Goal: Use online tool/utility: Use online tool/utility

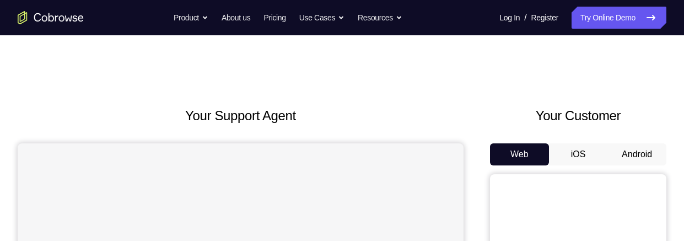
scroll to position [91, 0]
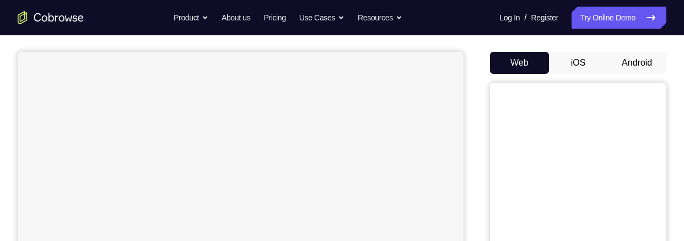
click at [629, 64] on button "Android" at bounding box center [636, 63] width 59 height 22
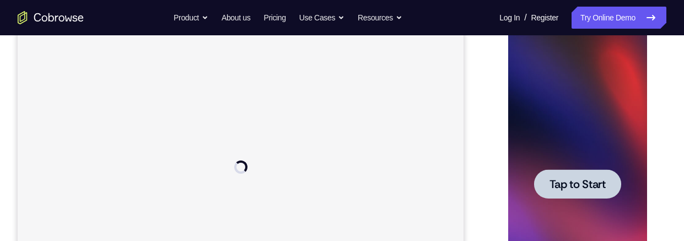
scroll to position [0, 0]
click at [565, 189] on span "Tap to Start" at bounding box center [577, 183] width 56 height 11
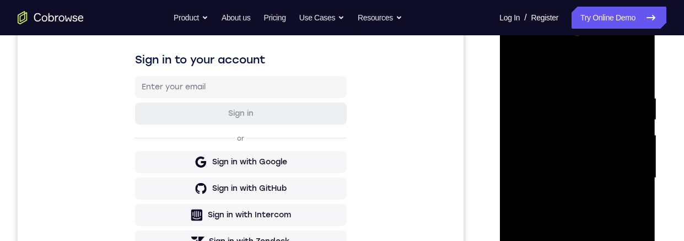
scroll to position [243, 0]
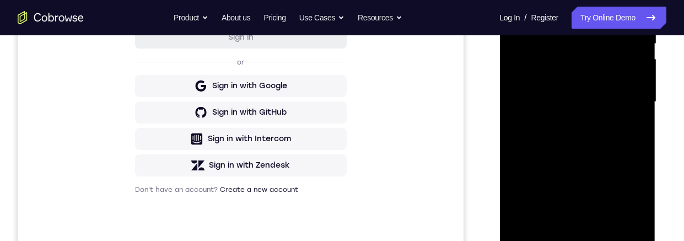
click at [575, 240] on div at bounding box center [576, 102] width 139 height 308
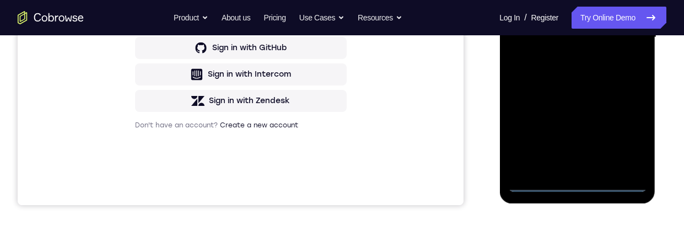
click at [629, 132] on div at bounding box center [576, 37] width 139 height 308
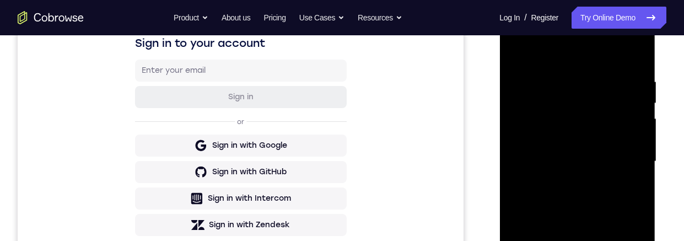
click at [575, 57] on div at bounding box center [576, 161] width 139 height 308
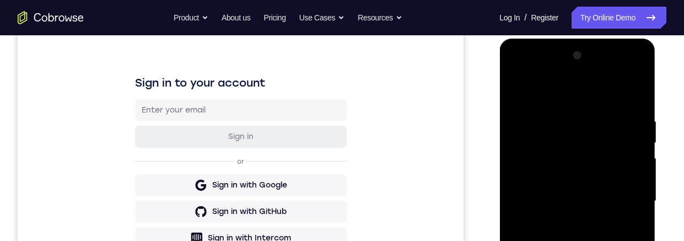
click at [621, 197] on div at bounding box center [576, 201] width 139 height 308
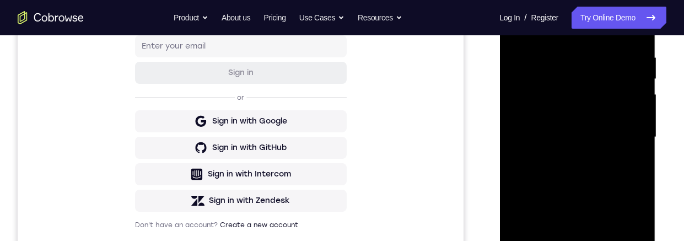
scroll to position [221, 0]
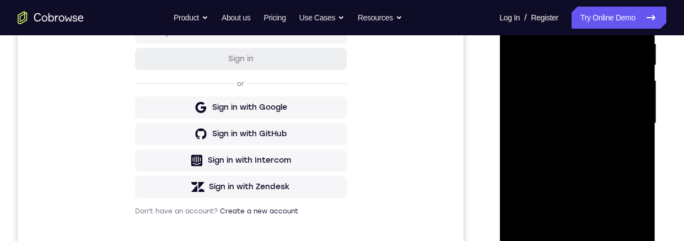
click at [565, 240] on div at bounding box center [576, 123] width 139 height 308
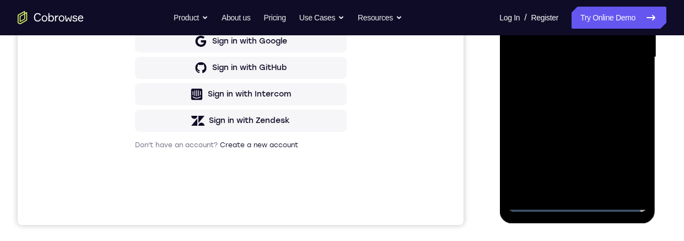
click at [667, 120] on div "Your Support Agent Your Customer Web iOS Android Next Steps We’d be happy to gi…" at bounding box center [342, 111] width 684 height 727
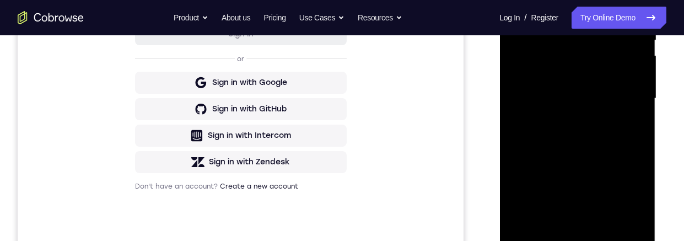
click at [607, 86] on div at bounding box center [576, 98] width 139 height 308
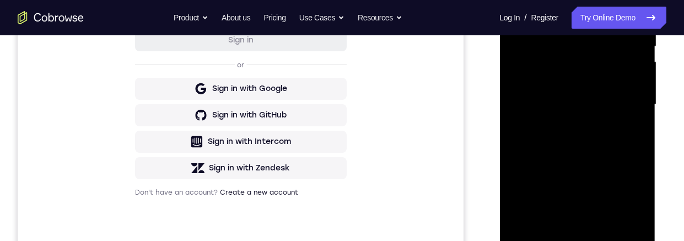
click at [551, 80] on div at bounding box center [576, 104] width 139 height 308
click at [562, 106] on div at bounding box center [576, 104] width 139 height 308
click at [576, 142] on div at bounding box center [576, 104] width 139 height 308
click at [576, 133] on div at bounding box center [576, 104] width 139 height 308
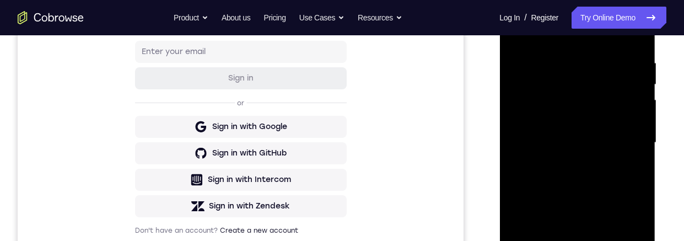
click at [639, 46] on div at bounding box center [576, 142] width 139 height 308
click at [556, 59] on div at bounding box center [576, 142] width 139 height 308
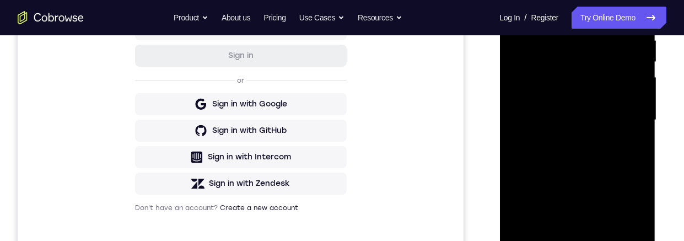
scroll to position [240, 0]
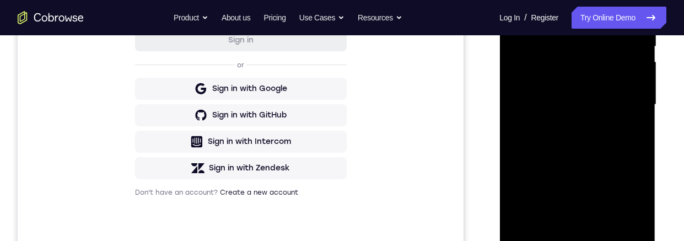
click at [632, 230] on div at bounding box center [576, 104] width 139 height 308
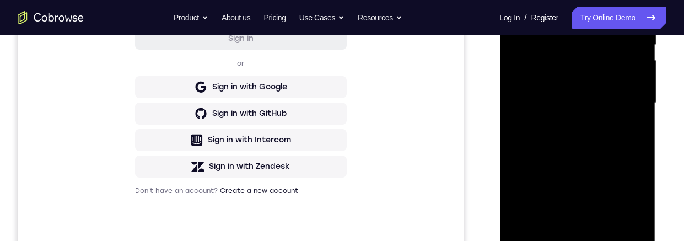
click at [631, 158] on div at bounding box center [576, 103] width 139 height 308
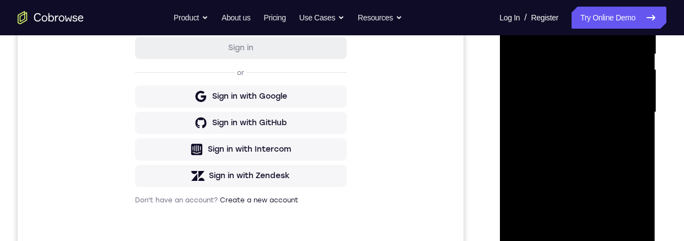
scroll to position [246, 0]
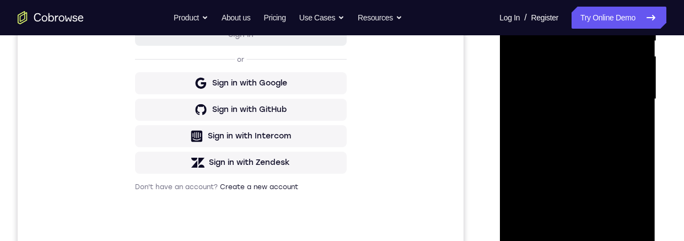
click at [633, 228] on div at bounding box center [576, 99] width 139 height 308
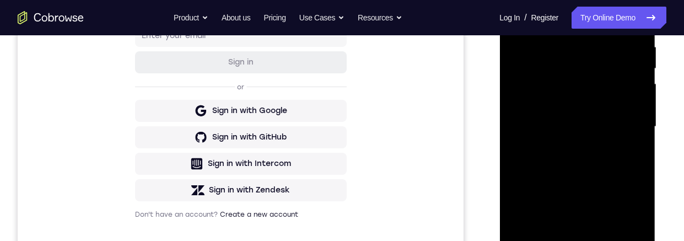
scroll to position [213, 0]
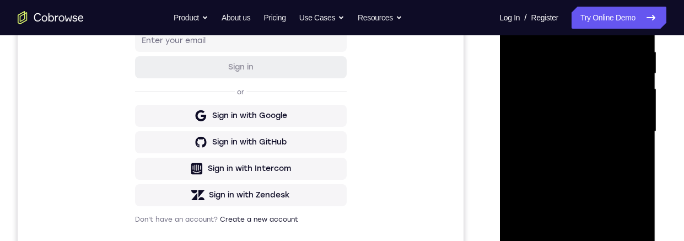
click at [655, 197] on div at bounding box center [577, 134] width 157 height 331
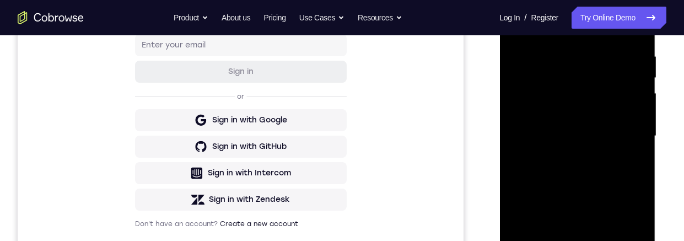
scroll to position [245, 0]
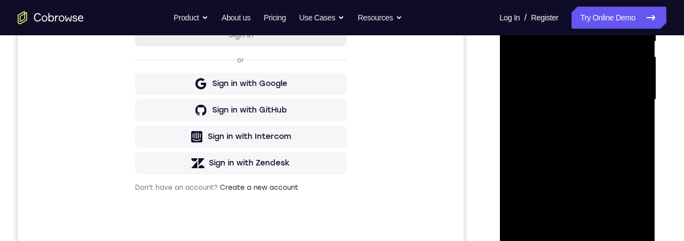
click at [631, 224] on div at bounding box center [576, 99] width 139 height 308
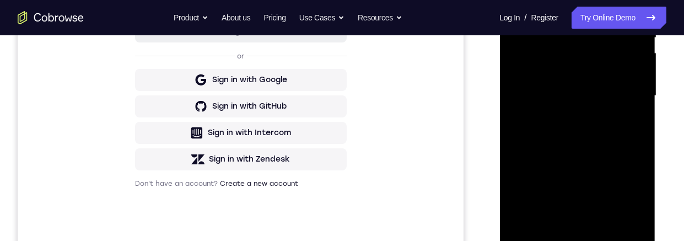
scroll to position [153, 0]
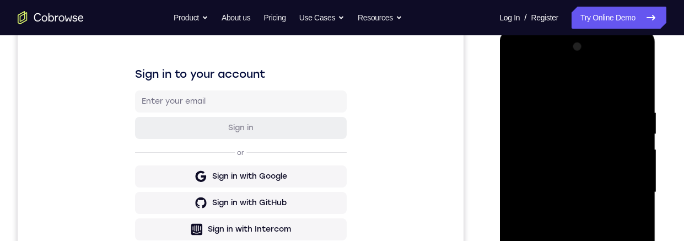
click at [634, 82] on div at bounding box center [576, 192] width 139 height 308
click at [606, 240] on div at bounding box center [576, 192] width 139 height 308
click at [580, 240] on div at bounding box center [576, 192] width 139 height 308
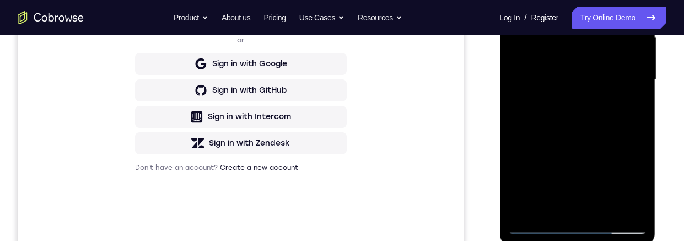
click at [569, 99] on div at bounding box center [576, 80] width 139 height 308
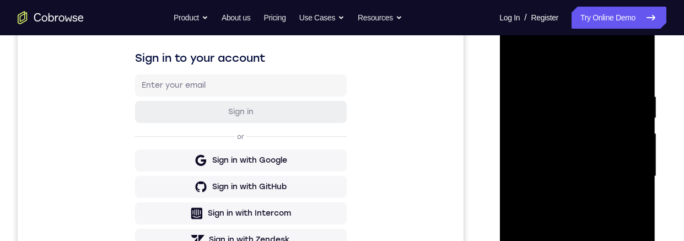
click at [516, 66] on div at bounding box center [576, 176] width 139 height 308
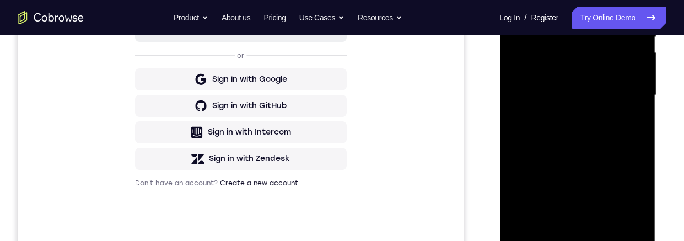
scroll to position [166, 0]
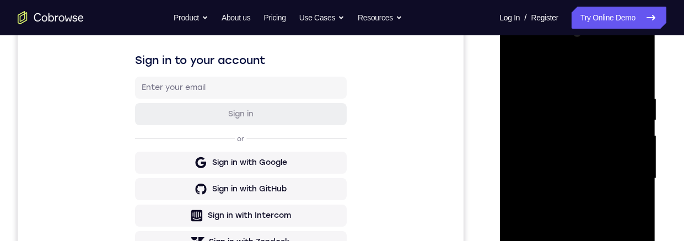
click at [520, 64] on div at bounding box center [576, 178] width 139 height 308
click at [581, 80] on div at bounding box center [576, 178] width 139 height 308
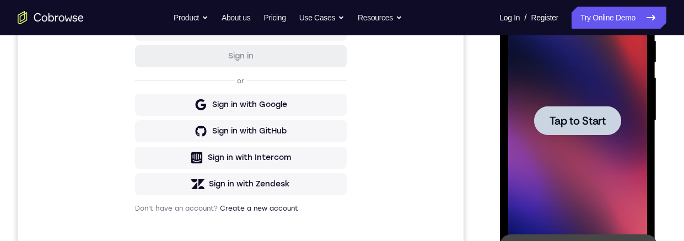
scroll to position [234, 0]
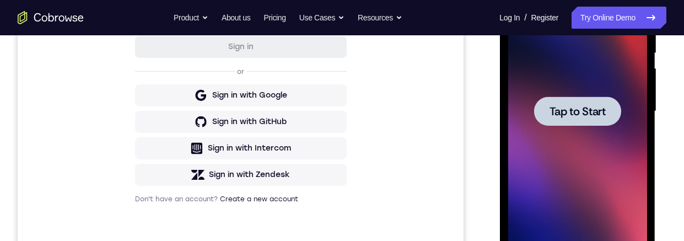
click at [564, 112] on span "Tap to Start" at bounding box center [577, 111] width 56 height 11
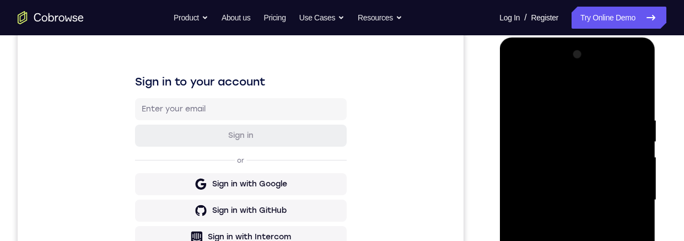
scroll to position [275, 0]
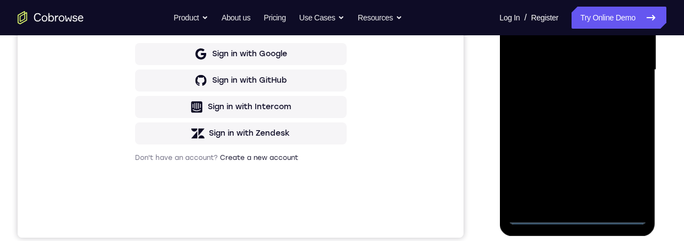
click at [578, 215] on div at bounding box center [576, 70] width 139 height 308
click at [625, 163] on div at bounding box center [576, 70] width 139 height 308
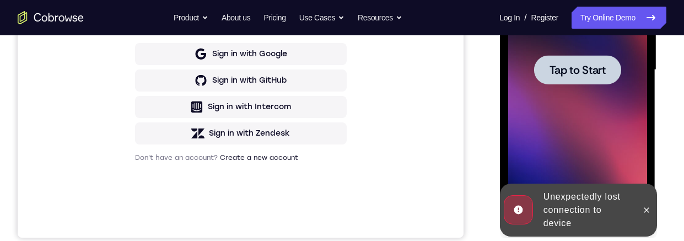
scroll to position [246, 0]
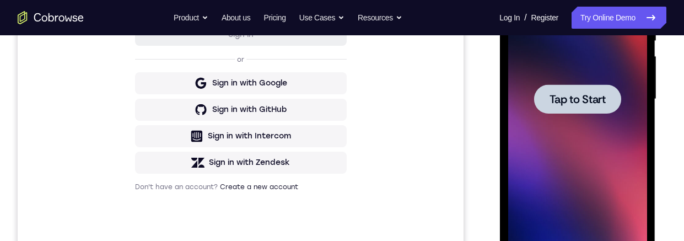
click at [551, 101] on span "Tap to Start" at bounding box center [577, 99] width 56 height 11
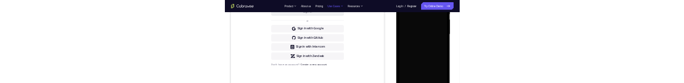
scroll to position [0, 0]
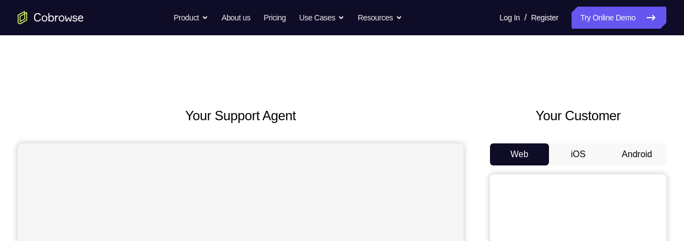
scroll to position [70, 0]
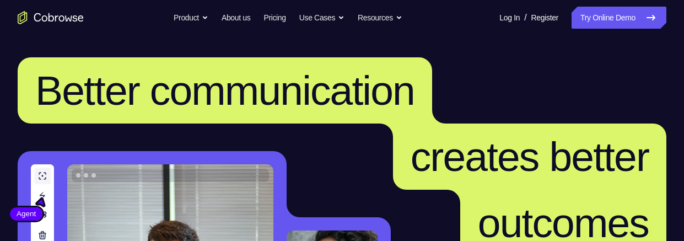
click at [571, 13] on link "Try Online Demo" at bounding box center [618, 18] width 95 height 22
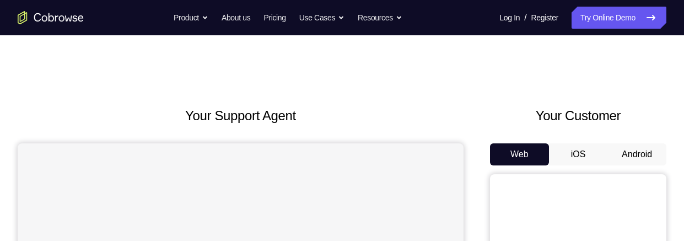
click at [625, 153] on button "Android" at bounding box center [636, 154] width 59 height 22
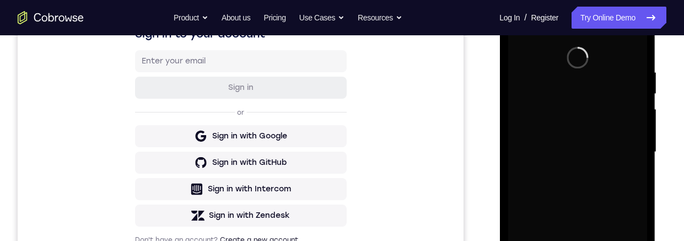
scroll to position [261, 0]
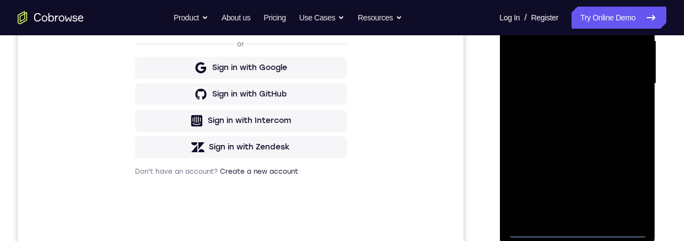
click at [575, 229] on div at bounding box center [576, 83] width 139 height 308
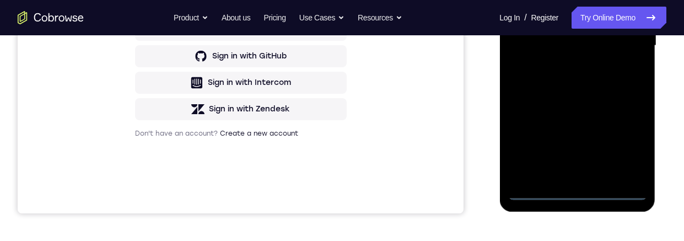
click at [627, 146] on div at bounding box center [576, 45] width 139 height 308
click at [555, 0] on div at bounding box center [576, 45] width 139 height 308
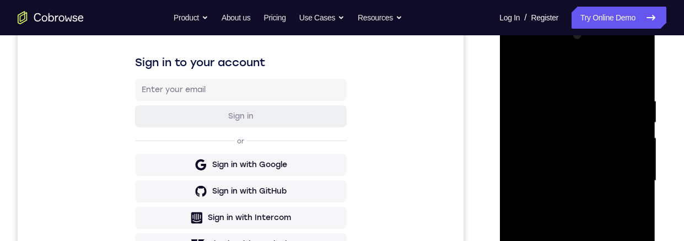
click at [621, 174] on div at bounding box center [576, 180] width 139 height 308
click at [563, 203] on div at bounding box center [576, 180] width 139 height 308
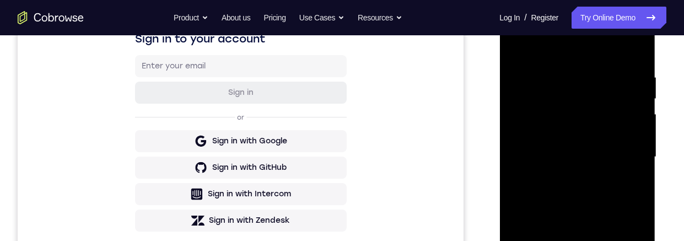
click at [562, 149] on div at bounding box center [576, 157] width 139 height 308
click at [562, 138] on div at bounding box center [576, 157] width 139 height 308
click at [570, 159] on div at bounding box center [576, 157] width 139 height 308
click at [575, 193] on div at bounding box center [576, 157] width 139 height 308
click at [576, 186] on div at bounding box center [576, 157] width 139 height 308
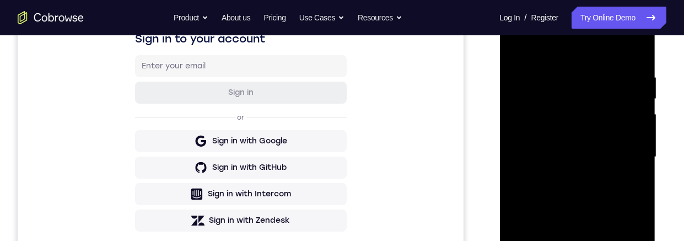
click at [560, 71] on div at bounding box center [576, 157] width 139 height 308
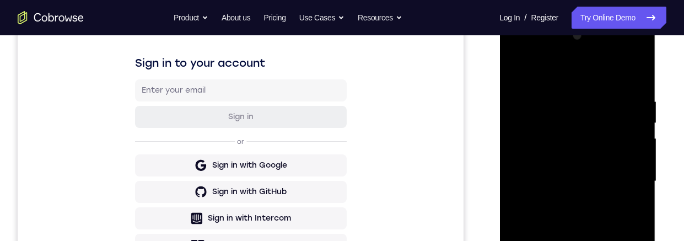
click at [631, 82] on div at bounding box center [576, 181] width 139 height 308
click at [561, 95] on div at bounding box center [576, 181] width 139 height 308
click at [634, 74] on div at bounding box center [576, 181] width 139 height 308
click at [631, 91] on div at bounding box center [576, 181] width 139 height 308
click at [632, 73] on div at bounding box center [576, 181] width 139 height 308
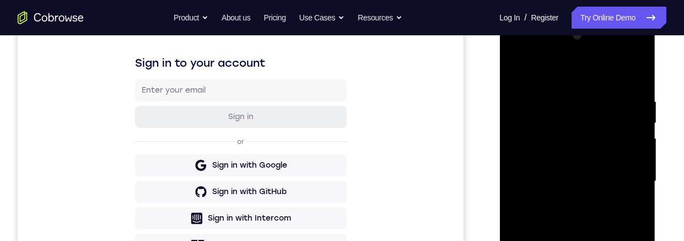
click at [605, 240] on div at bounding box center [576, 181] width 139 height 308
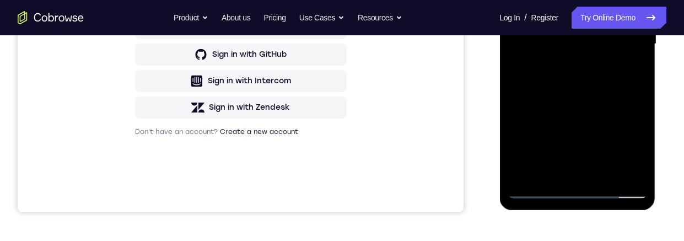
click at [577, 102] on div at bounding box center [576, 44] width 139 height 308
click at [557, 62] on div at bounding box center [576, 44] width 139 height 308
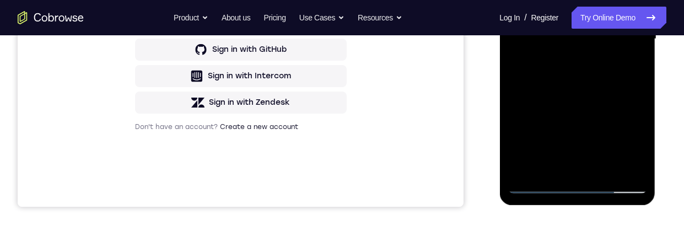
scroll to position [176, 0]
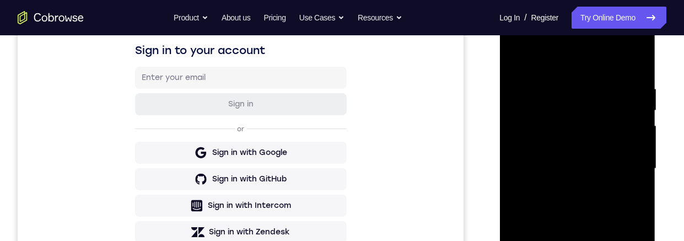
click at [513, 55] on div at bounding box center [576, 168] width 139 height 308
click at [548, 188] on div at bounding box center [576, 168] width 139 height 308
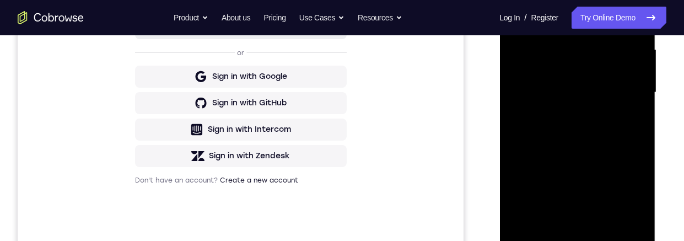
click at [539, 213] on div at bounding box center [576, 92] width 139 height 308
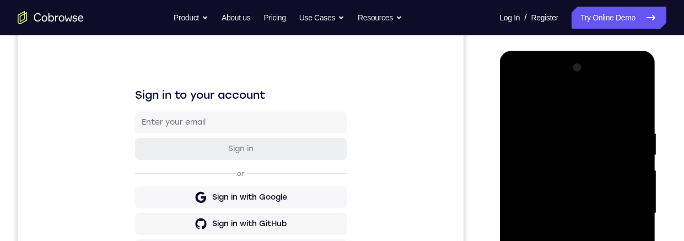
click at [517, 102] on div at bounding box center [576, 213] width 139 height 308
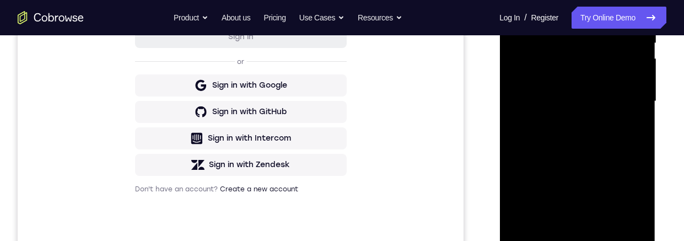
click at [550, 142] on div at bounding box center [576, 101] width 139 height 308
click at [575, 149] on div at bounding box center [576, 101] width 139 height 308
click at [516, 0] on div at bounding box center [576, 101] width 139 height 308
click at [551, 118] on div at bounding box center [576, 101] width 139 height 308
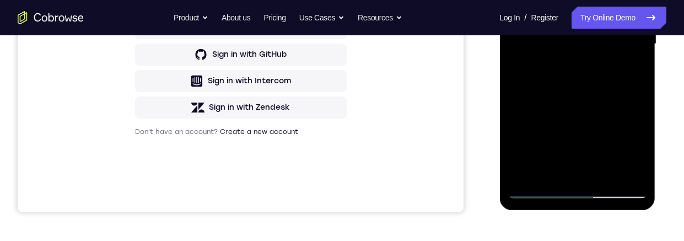
scroll to position [183, 0]
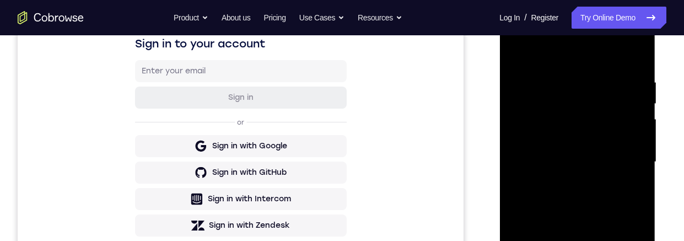
click at [517, 53] on div at bounding box center [576, 162] width 139 height 308
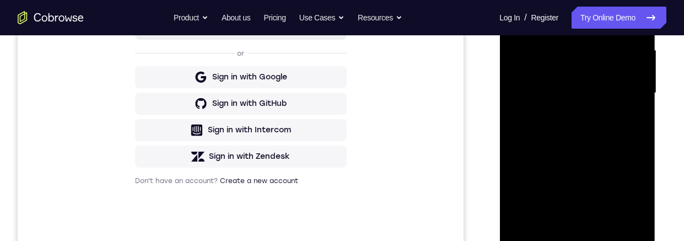
click at [549, 111] on div at bounding box center [576, 93] width 139 height 308
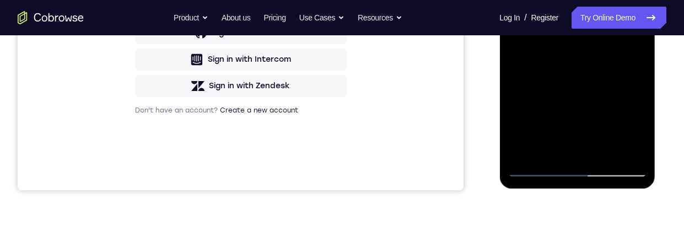
click at [634, 126] on div at bounding box center [576, 22] width 139 height 308
click at [521, 48] on div at bounding box center [576, 22] width 139 height 308
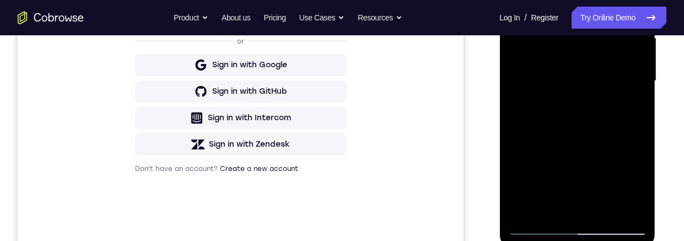
scroll to position [146, 0]
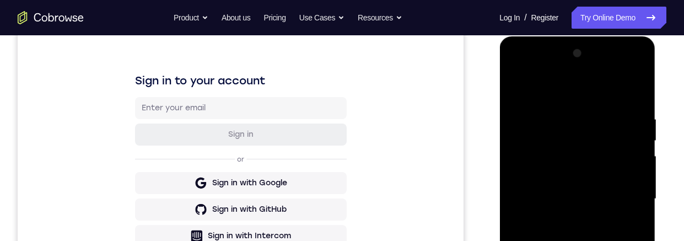
click at [516, 90] on div at bounding box center [576, 199] width 139 height 308
click at [558, 191] on div at bounding box center [576, 199] width 139 height 308
click at [600, 240] on div at bounding box center [576, 199] width 139 height 308
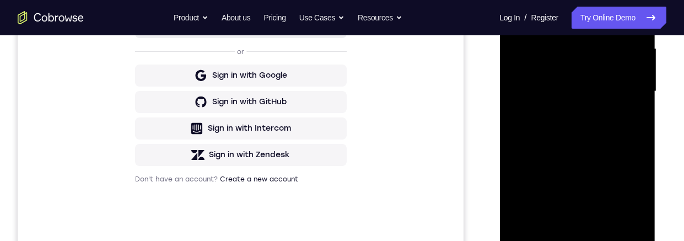
click at [560, 195] on div at bounding box center [576, 91] width 139 height 308
click at [548, 143] on div at bounding box center [576, 91] width 139 height 308
click at [553, 117] on div at bounding box center [576, 91] width 139 height 308
click at [635, 101] on div at bounding box center [576, 91] width 139 height 308
click at [517, 0] on div at bounding box center [576, 91] width 139 height 308
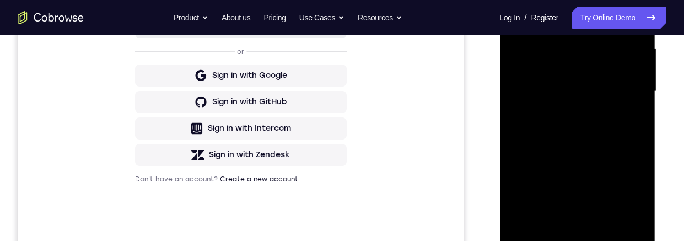
scroll to position [143, 0]
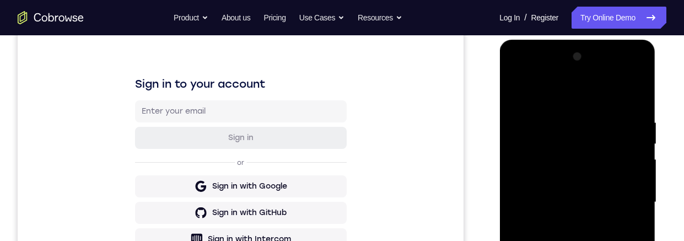
click at [547, 190] on div at bounding box center [576, 202] width 139 height 308
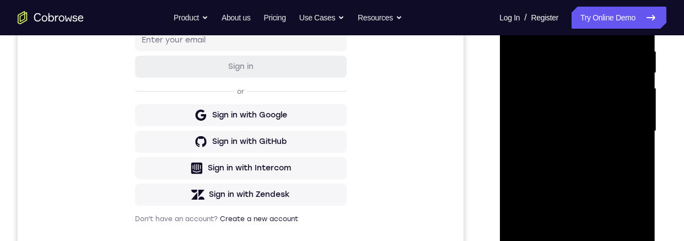
scroll to position [301, 0]
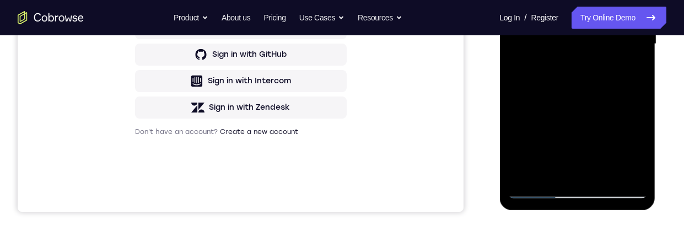
click at [518, 0] on div at bounding box center [576, 44] width 139 height 308
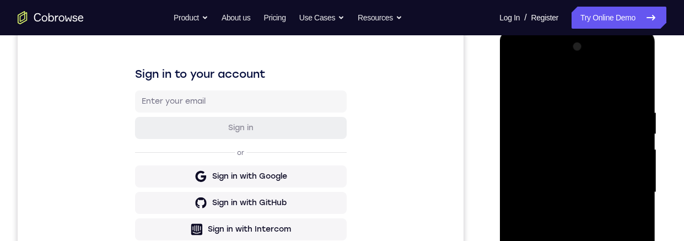
click at [518, 79] on div at bounding box center [576, 192] width 139 height 308
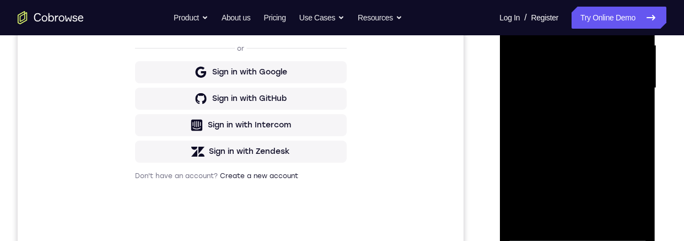
scroll to position [204, 0]
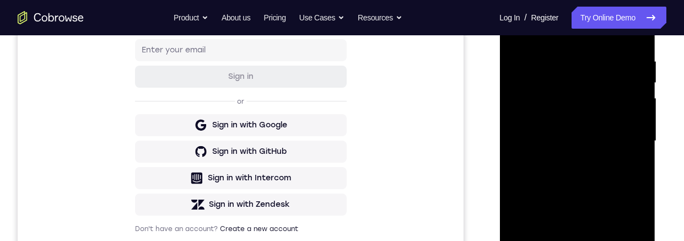
click at [643, 85] on div at bounding box center [576, 141] width 139 height 308
click at [643, 90] on div at bounding box center [576, 141] width 139 height 308
click at [640, 85] on div at bounding box center [576, 141] width 139 height 308
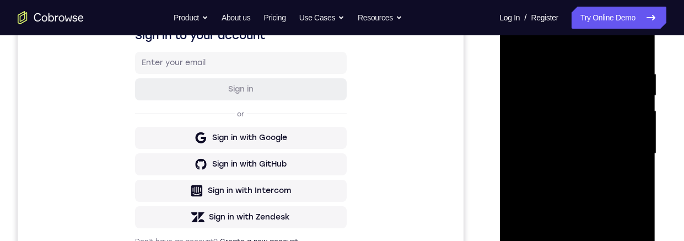
scroll to position [279, 0]
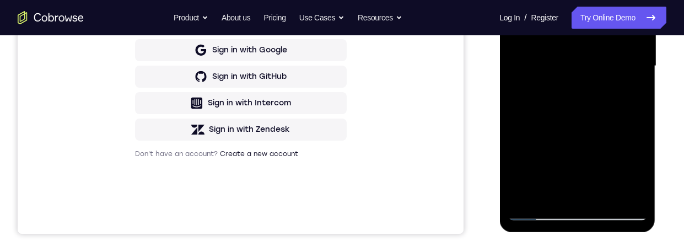
click at [602, 196] on div at bounding box center [576, 66] width 139 height 308
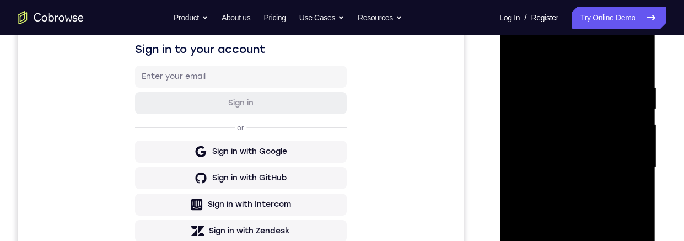
click at [553, 160] on div at bounding box center [576, 167] width 139 height 308
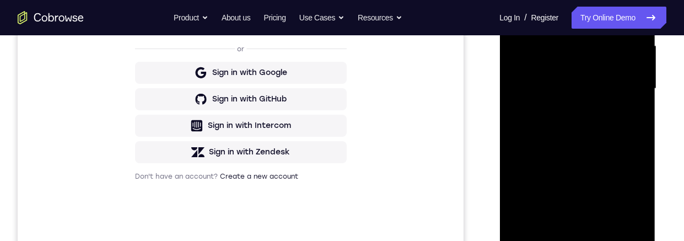
scroll to position [158, 0]
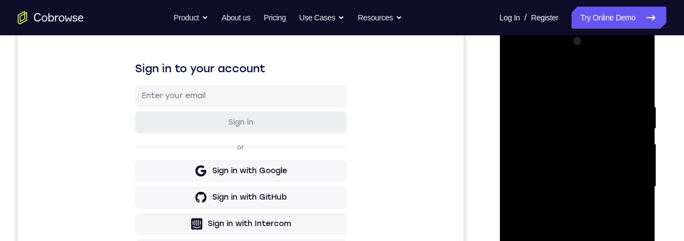
click at [517, 75] on div at bounding box center [576, 187] width 139 height 308
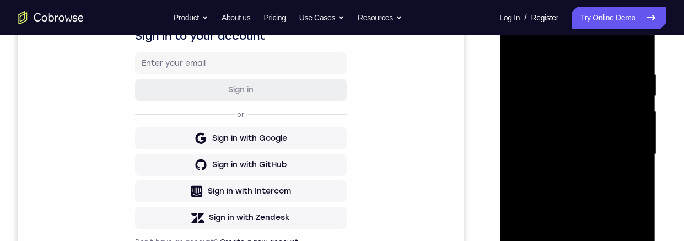
click at [520, 43] on div at bounding box center [576, 154] width 139 height 308
click at [602, 240] on div at bounding box center [576, 154] width 139 height 308
click at [638, 117] on div at bounding box center [576, 154] width 139 height 308
click at [562, 148] on div at bounding box center [576, 154] width 139 height 308
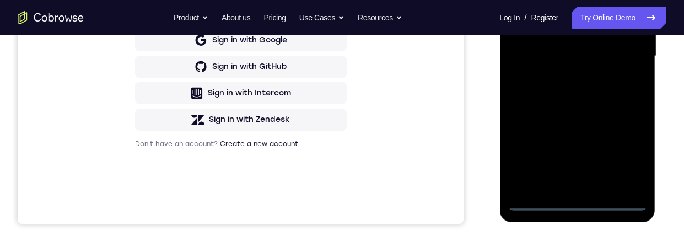
scroll to position [290, 0]
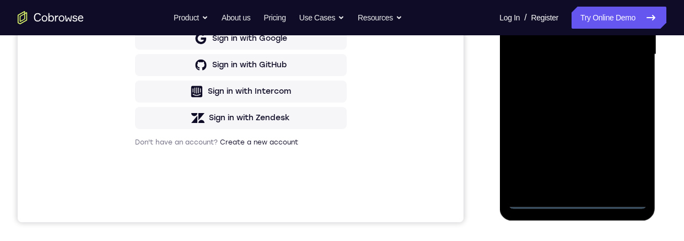
click at [576, 198] on div at bounding box center [576, 54] width 139 height 308
click at [621, 156] on div at bounding box center [576, 54] width 139 height 308
click at [561, 0] on div at bounding box center [576, 54] width 139 height 308
click at [622, 49] on div at bounding box center [576, 54] width 139 height 308
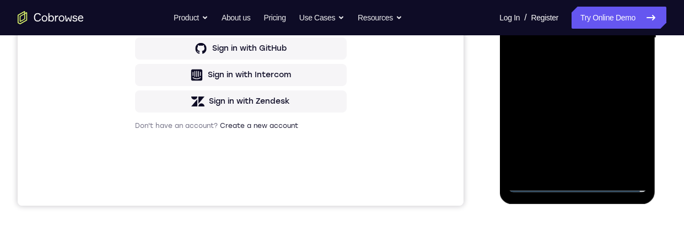
click at [562, 167] on div at bounding box center [576, 38] width 139 height 308
click at [552, 30] on div at bounding box center [576, 38] width 139 height 308
click at [555, 13] on div at bounding box center [576, 38] width 139 height 308
click at [573, 36] on div at bounding box center [576, 38] width 139 height 308
click at [587, 74] on div at bounding box center [576, 38] width 139 height 308
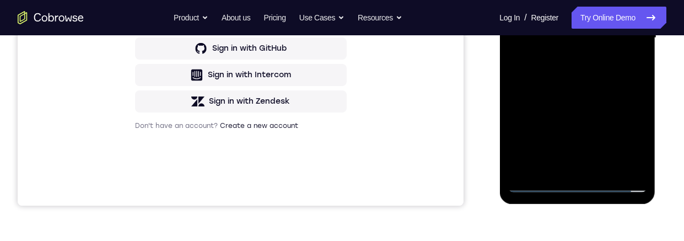
click at [593, 68] on div at bounding box center [576, 38] width 139 height 308
click at [592, 80] on div at bounding box center [576, 38] width 139 height 308
click at [603, 165] on div at bounding box center [576, 38] width 139 height 308
click at [585, 92] on div at bounding box center [576, 38] width 139 height 308
click at [567, 54] on div at bounding box center [576, 38] width 139 height 308
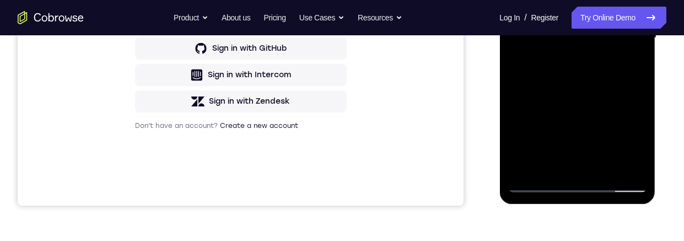
click at [516, 0] on div at bounding box center [576, 38] width 139 height 308
click at [549, 76] on div at bounding box center [576, 38] width 139 height 308
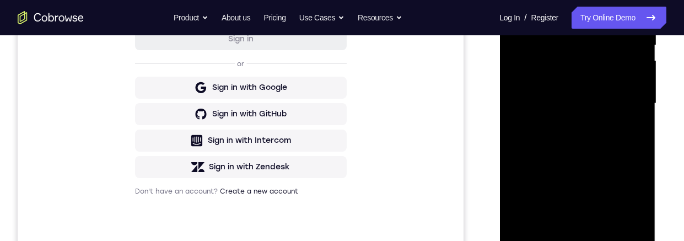
scroll to position [255, 0]
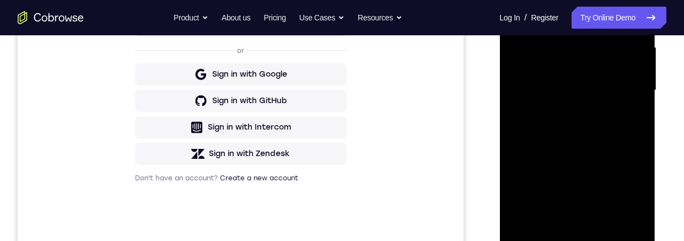
click at [572, 136] on div at bounding box center [576, 90] width 139 height 308
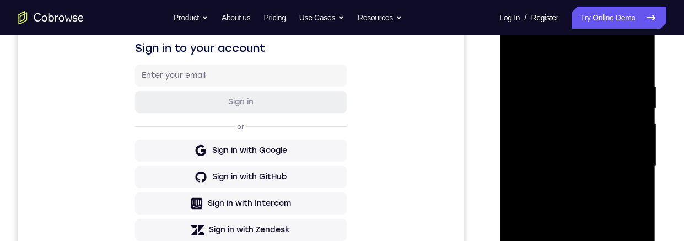
click at [517, 58] on div at bounding box center [576, 166] width 139 height 308
click at [549, 186] on div at bounding box center [576, 166] width 139 height 308
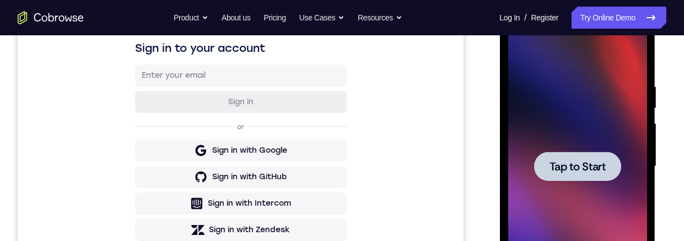
click at [572, 161] on span "Tap to Start" at bounding box center [577, 166] width 56 height 11
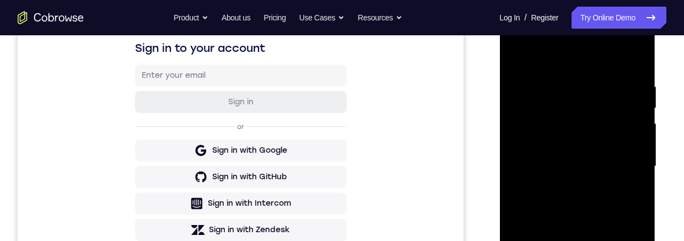
scroll to position [324, 0]
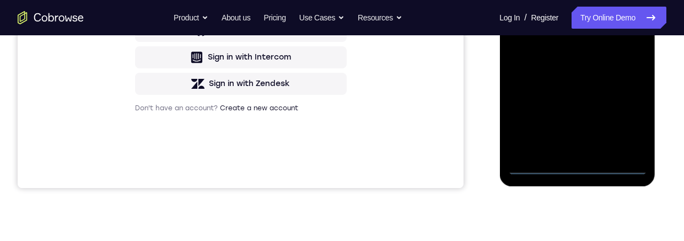
click at [577, 164] on div at bounding box center [576, 20] width 139 height 308
click at [623, 121] on div at bounding box center [576, 20] width 139 height 308
click at [549, 0] on div at bounding box center [576, 20] width 139 height 308
click at [623, 19] on div at bounding box center [576, 20] width 139 height 308
click at [565, 150] on div at bounding box center [576, 20] width 139 height 308
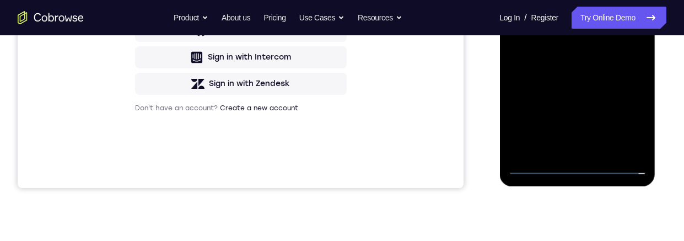
click at [566, 11] on div at bounding box center [576, 20] width 139 height 308
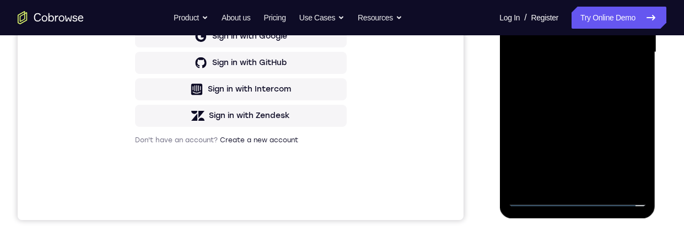
click at [566, 30] on div at bounding box center [576, 52] width 139 height 308
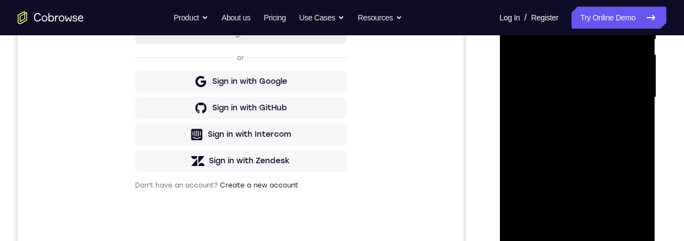
click at [577, 99] on div at bounding box center [576, 97] width 139 height 308
click at [585, 133] on div at bounding box center [576, 97] width 139 height 308
click at [582, 128] on div at bounding box center [576, 97] width 139 height 308
click at [599, 225] on div at bounding box center [576, 97] width 139 height 308
click at [587, 138] on div at bounding box center [576, 97] width 139 height 308
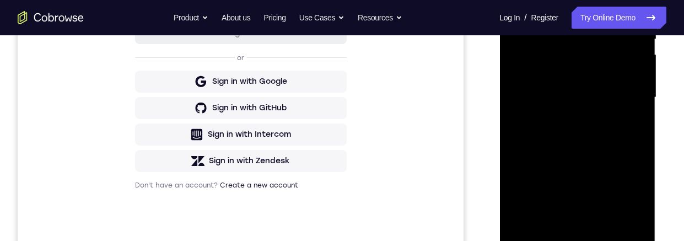
click at [605, 225] on div at bounding box center [576, 97] width 139 height 308
click at [583, 153] on div at bounding box center [576, 97] width 139 height 308
click at [575, 116] on div at bounding box center [576, 97] width 139 height 308
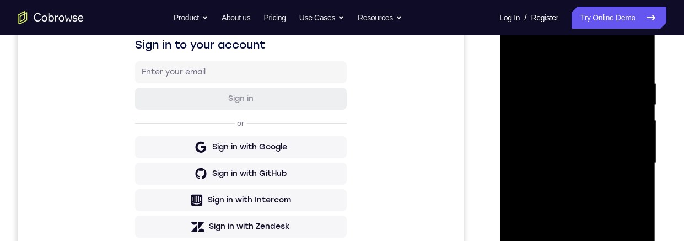
scroll to position [161, 0]
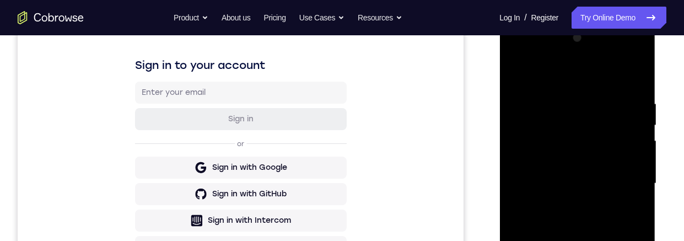
click at [518, 74] on div at bounding box center [576, 183] width 139 height 308
click at [548, 199] on div at bounding box center [576, 183] width 139 height 308
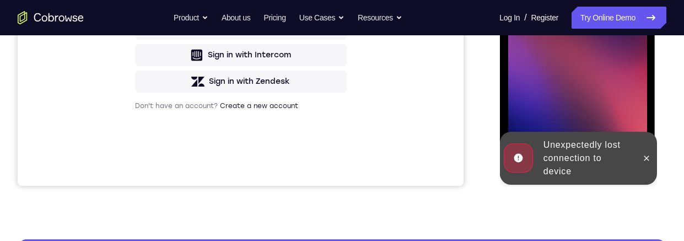
click at [578, 13] on span "Tap to Start" at bounding box center [577, 18] width 56 height 11
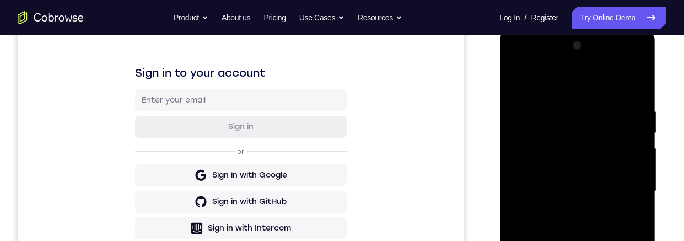
scroll to position [279, 0]
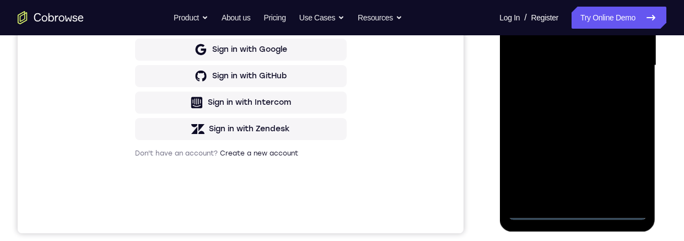
click at [580, 213] on div at bounding box center [576, 65] width 139 height 308
click at [625, 164] on div at bounding box center [576, 65] width 139 height 308
click at [553, 0] on div at bounding box center [576, 65] width 139 height 308
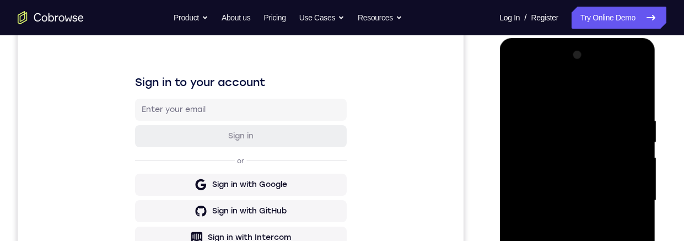
click at [622, 193] on div at bounding box center [576, 200] width 139 height 308
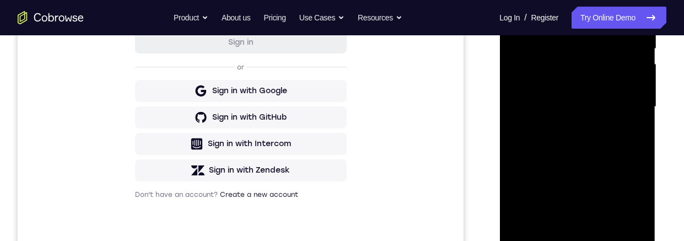
click at [565, 236] on div at bounding box center [576, 107] width 139 height 308
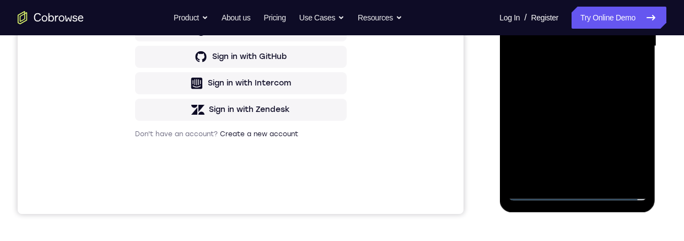
click at [557, 41] on div at bounding box center [576, 46] width 139 height 308
click at [564, 24] on div at bounding box center [576, 46] width 139 height 308
click at [579, 45] on div at bounding box center [576, 46] width 139 height 308
click at [580, 87] on div at bounding box center [576, 46] width 139 height 308
